Goal: Find specific page/section: Find specific page/section

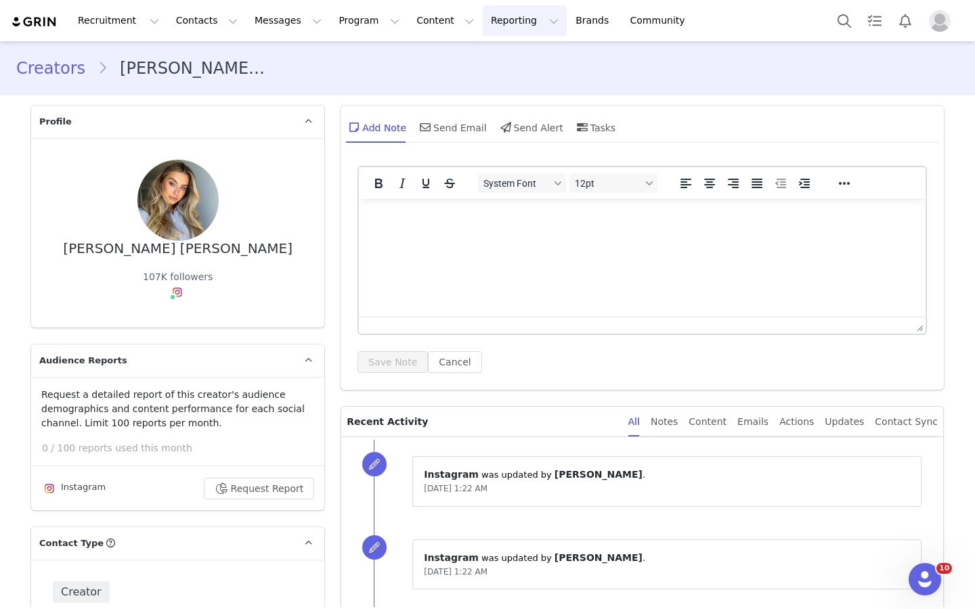
click at [484, 25] on button "Reporting Reporting" at bounding box center [525, 20] width 84 height 30
click at [492, 79] on p "Report Builder" at bounding box center [494, 85] width 68 height 14
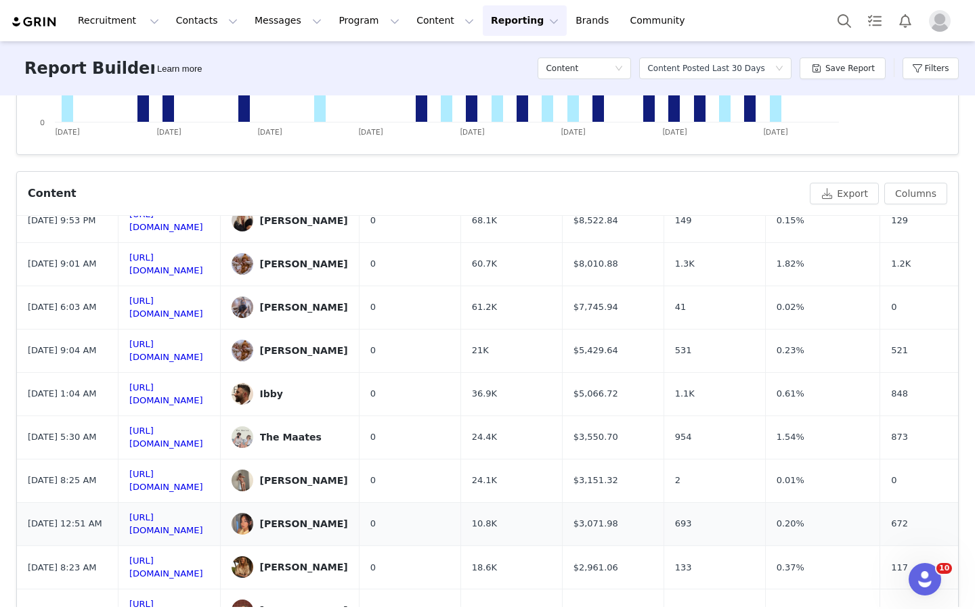
scroll to position [448, 0]
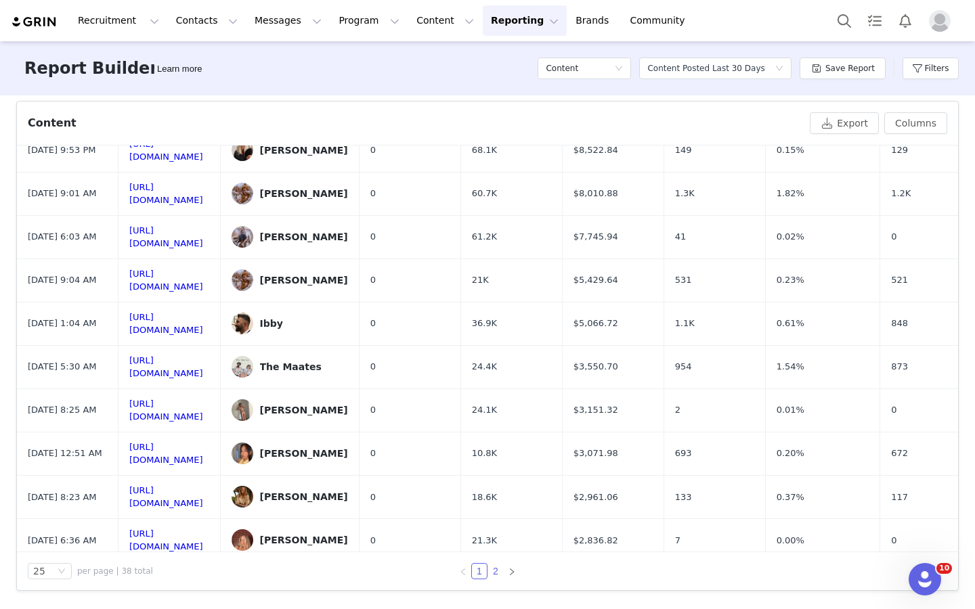
click at [492, 575] on link "2" at bounding box center [495, 571] width 15 height 15
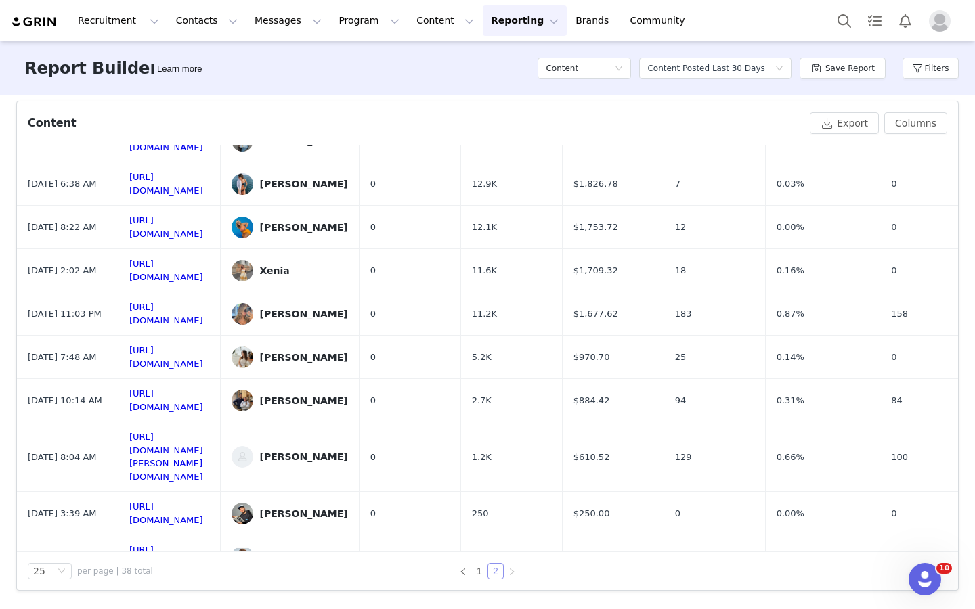
scroll to position [0, 0]
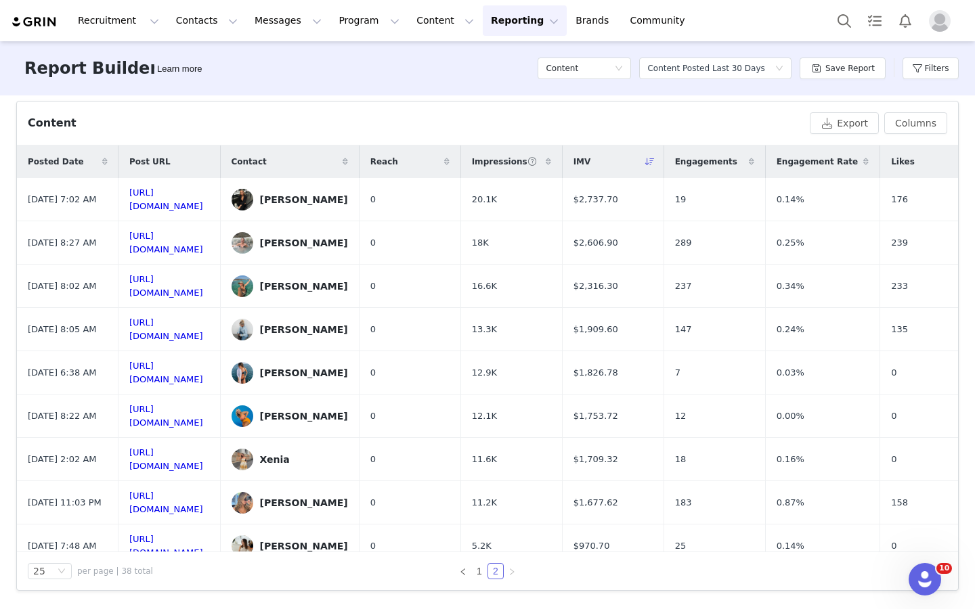
click at [188, 43] on div "Report Builder Learn more Content Select a report Content Posted Last 30 Days S…" at bounding box center [487, 68] width 975 height 54
click at [188, 23] on button "Contacts Contacts" at bounding box center [207, 20] width 78 height 30
click at [192, 64] on p "Creators" at bounding box center [189, 60] width 41 height 14
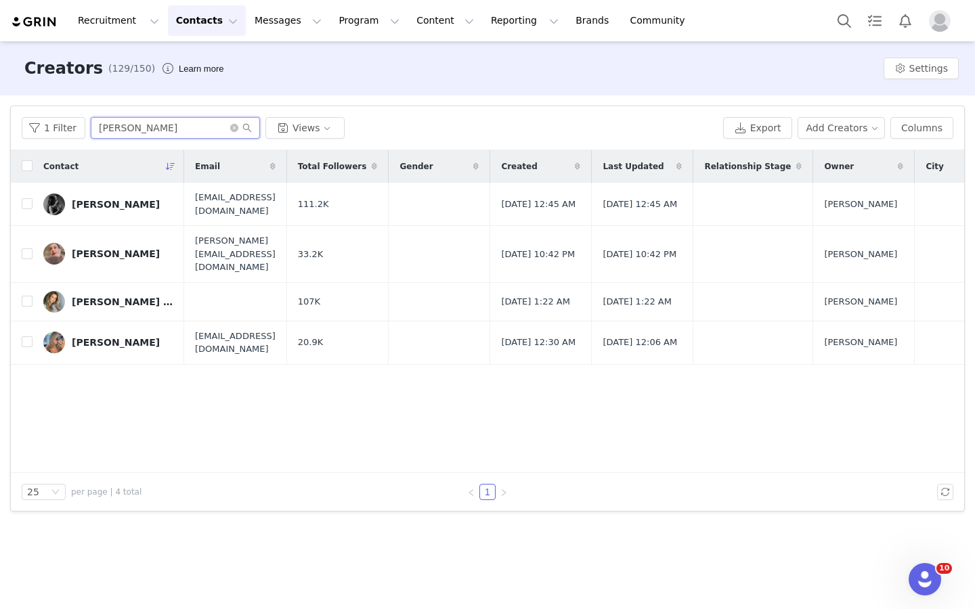
click at [143, 129] on input "[PERSON_NAME]" at bounding box center [175, 128] width 169 height 22
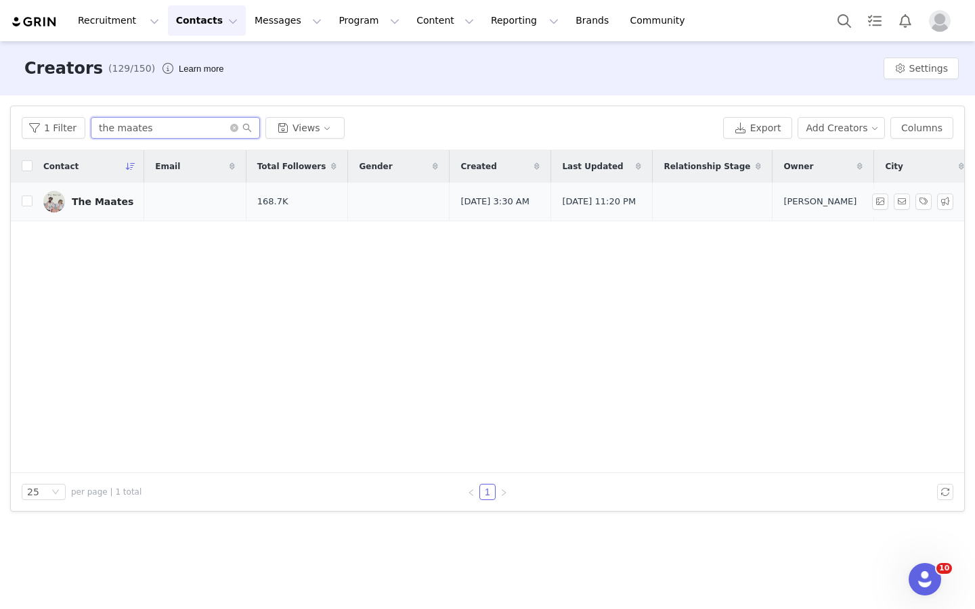
type input "the maates"
click at [124, 192] on td "The Maates" at bounding box center [88, 202] width 112 height 39
click at [107, 200] on div "The Maates" at bounding box center [103, 201] width 62 height 11
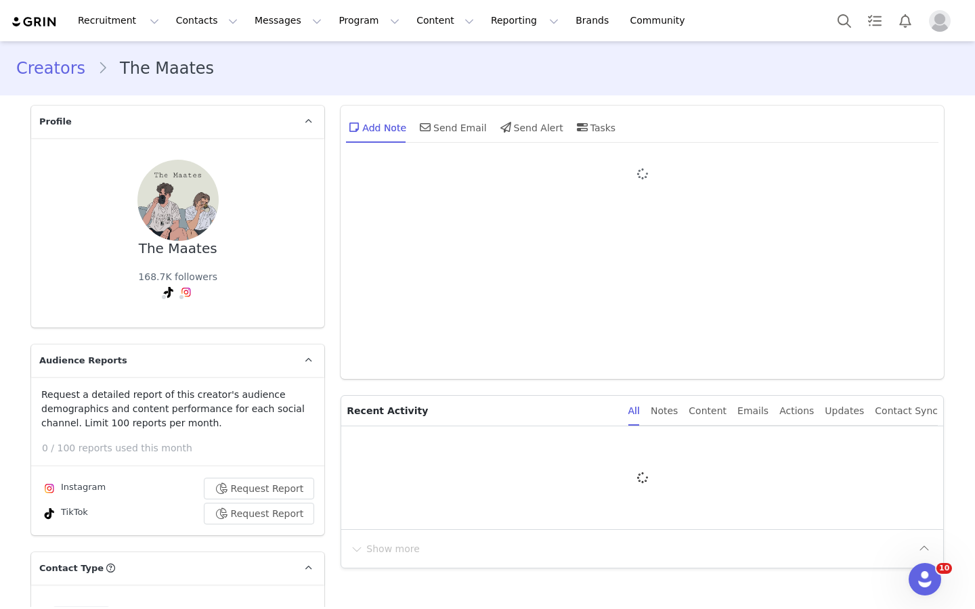
type input "+1 ([GEOGRAPHIC_DATA])"
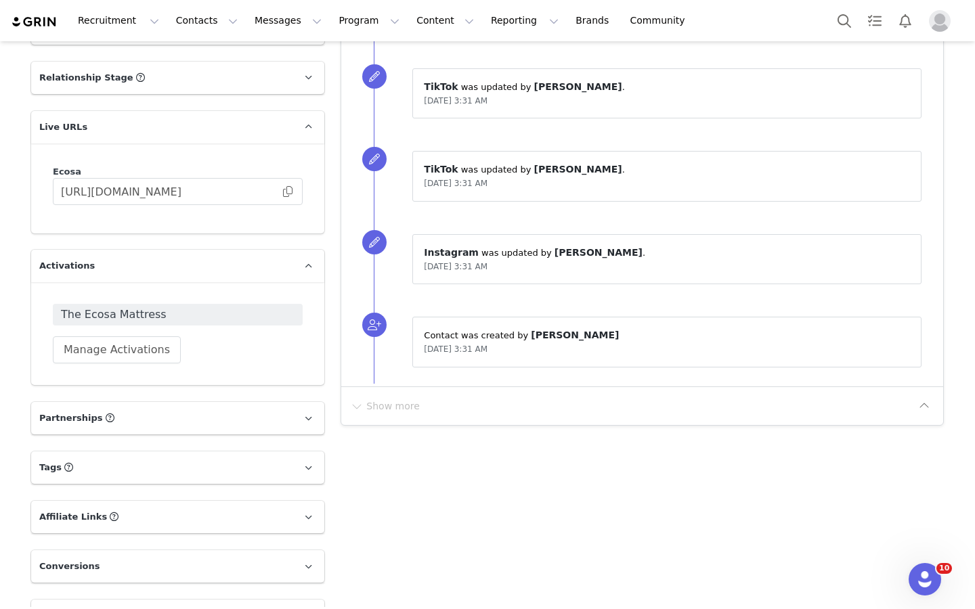
scroll to position [2017, 0]
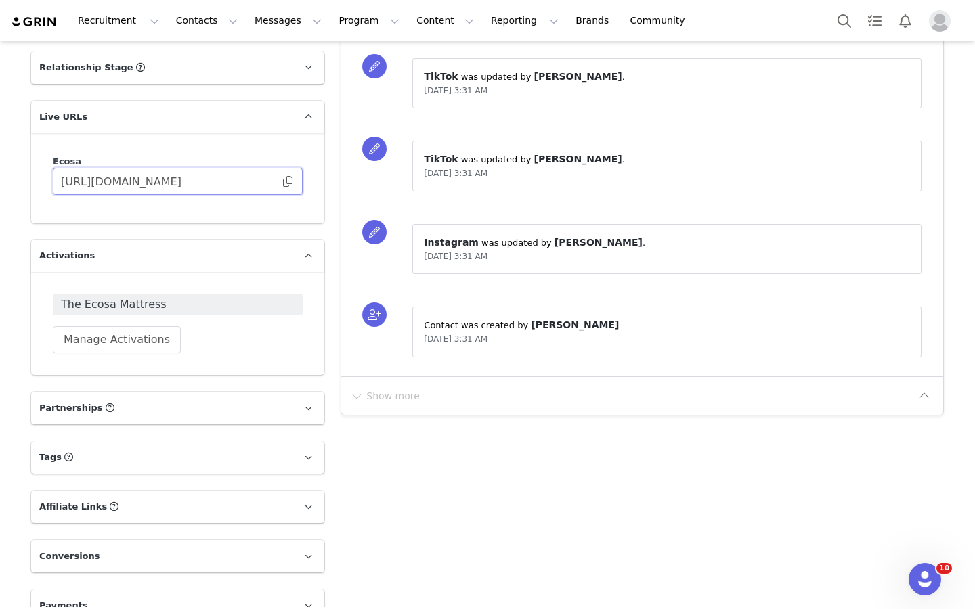
click at [158, 168] on input "[URL][DOMAIN_NAME]" at bounding box center [178, 181] width 250 height 27
